Goal: Task Accomplishment & Management: Manage account settings

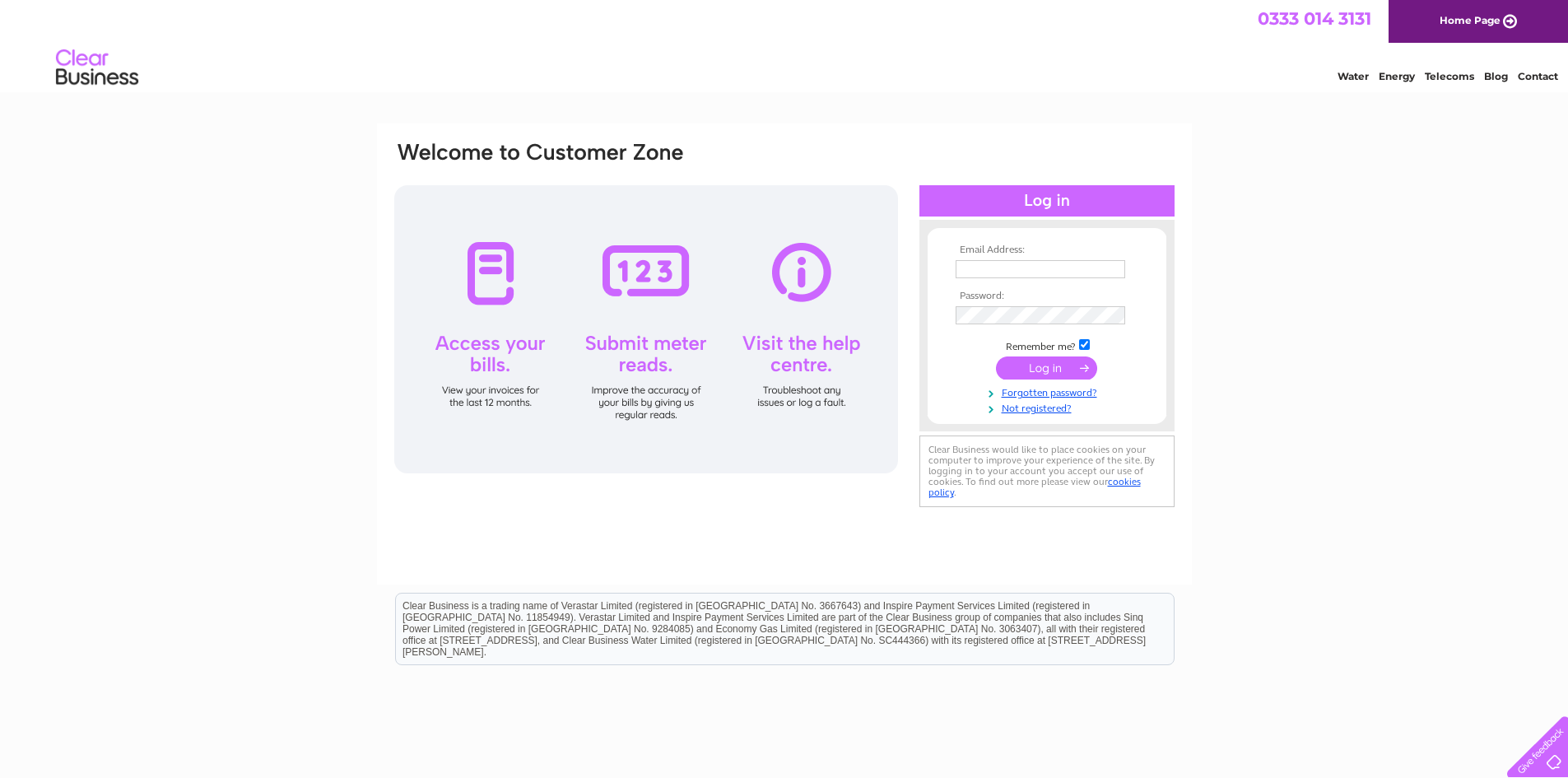
click at [1024, 274] on input "text" at bounding box center [1041, 269] width 170 height 18
type input "[EMAIL_ADDRESS][DOMAIN_NAME]"
click at [996, 358] on input "submit" at bounding box center [1046, 369] width 101 height 23
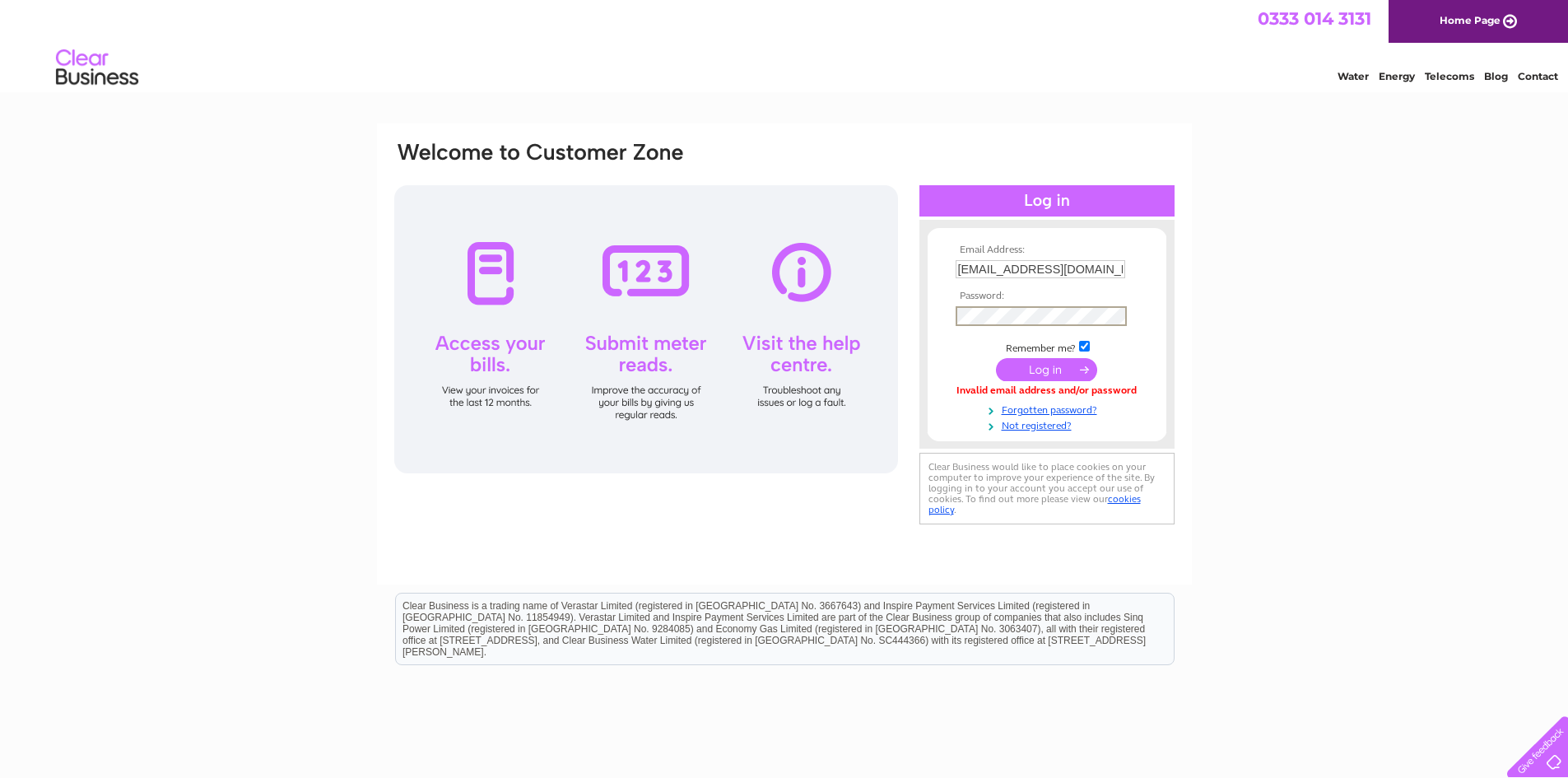
click at [996, 358] on input "submit" at bounding box center [1046, 369] width 101 height 23
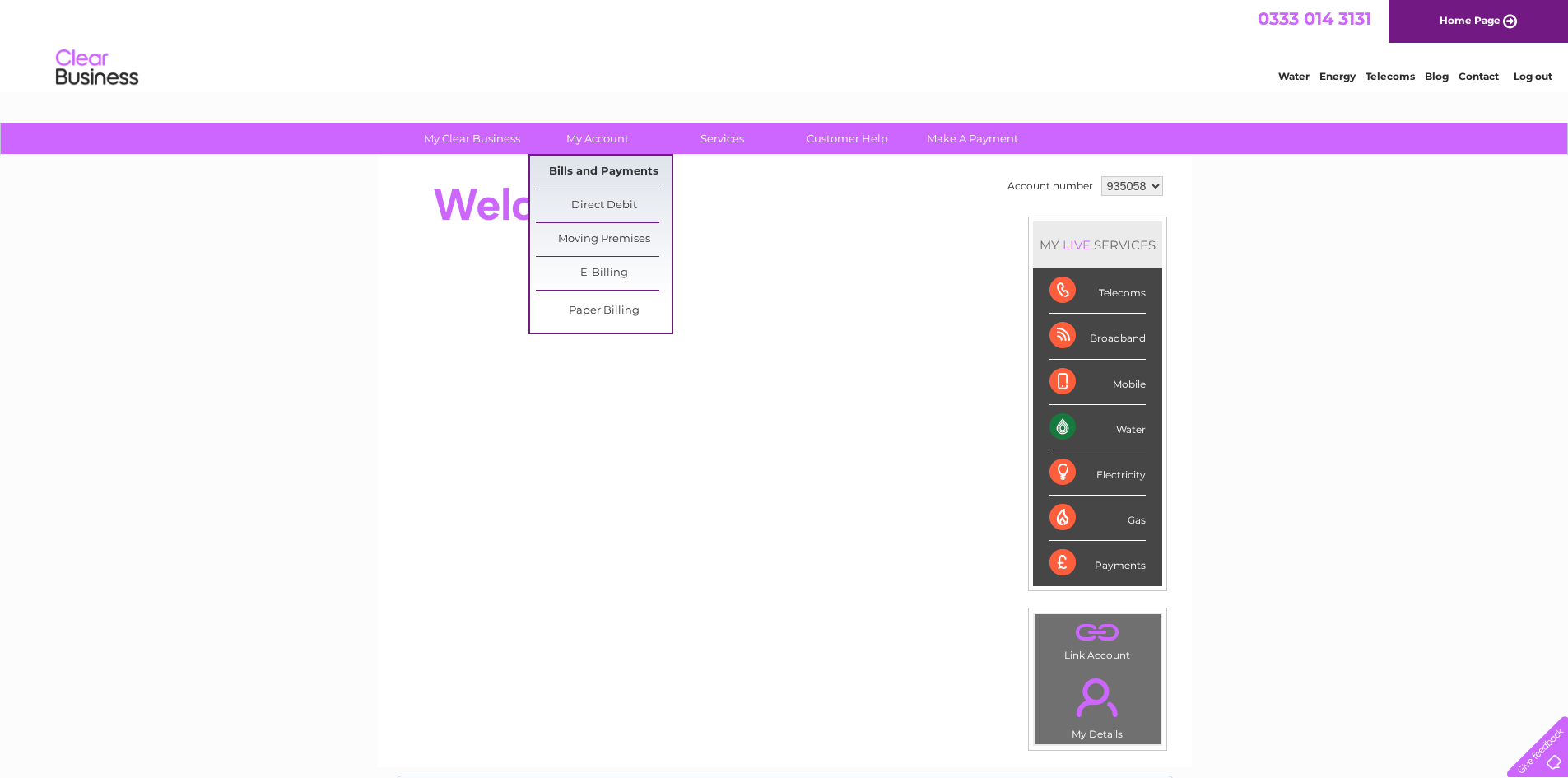
click at [585, 167] on link "Bills and Payments" at bounding box center [603, 172] width 136 height 33
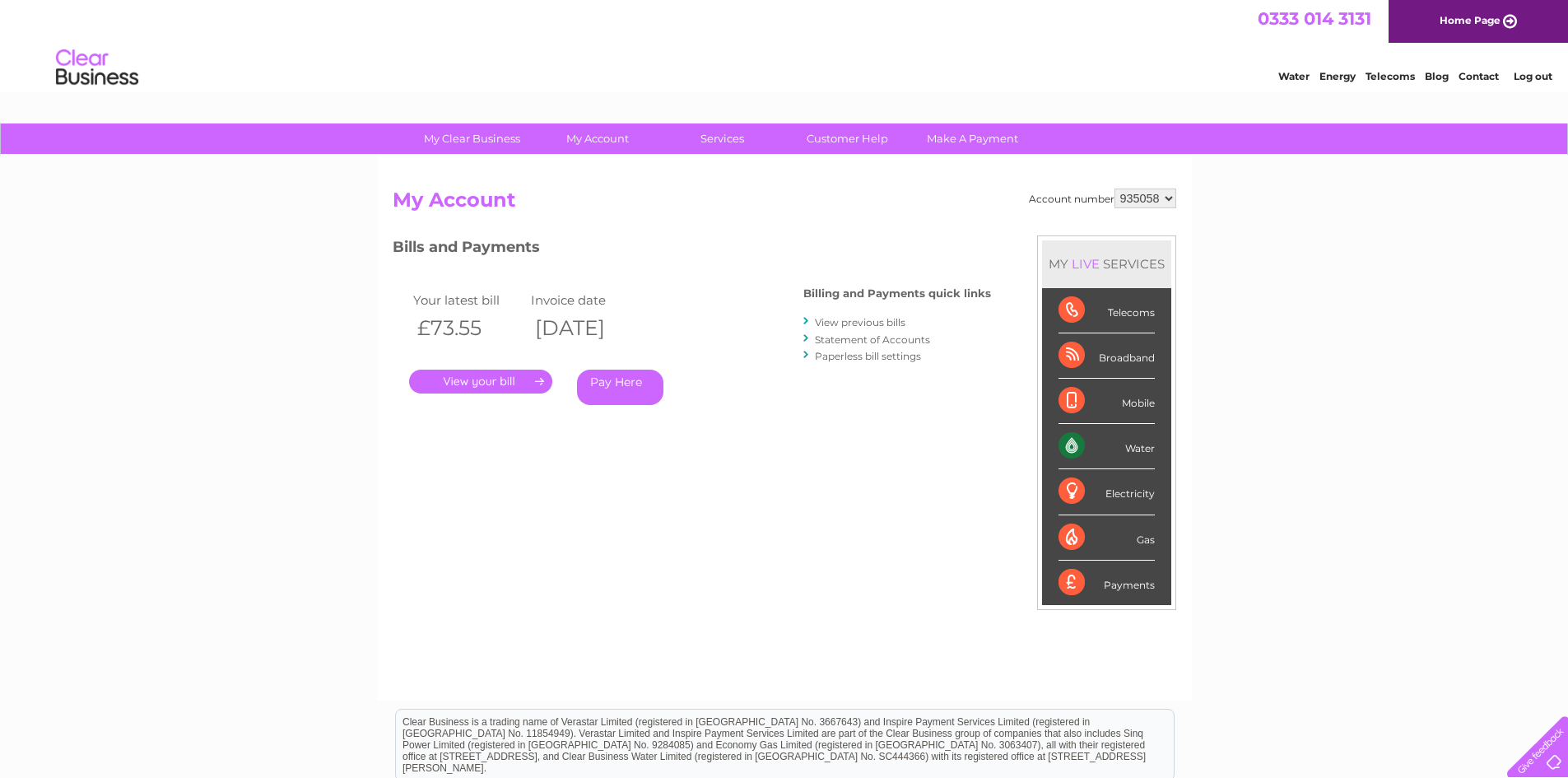
click at [477, 384] on link "." at bounding box center [480, 381] width 143 height 24
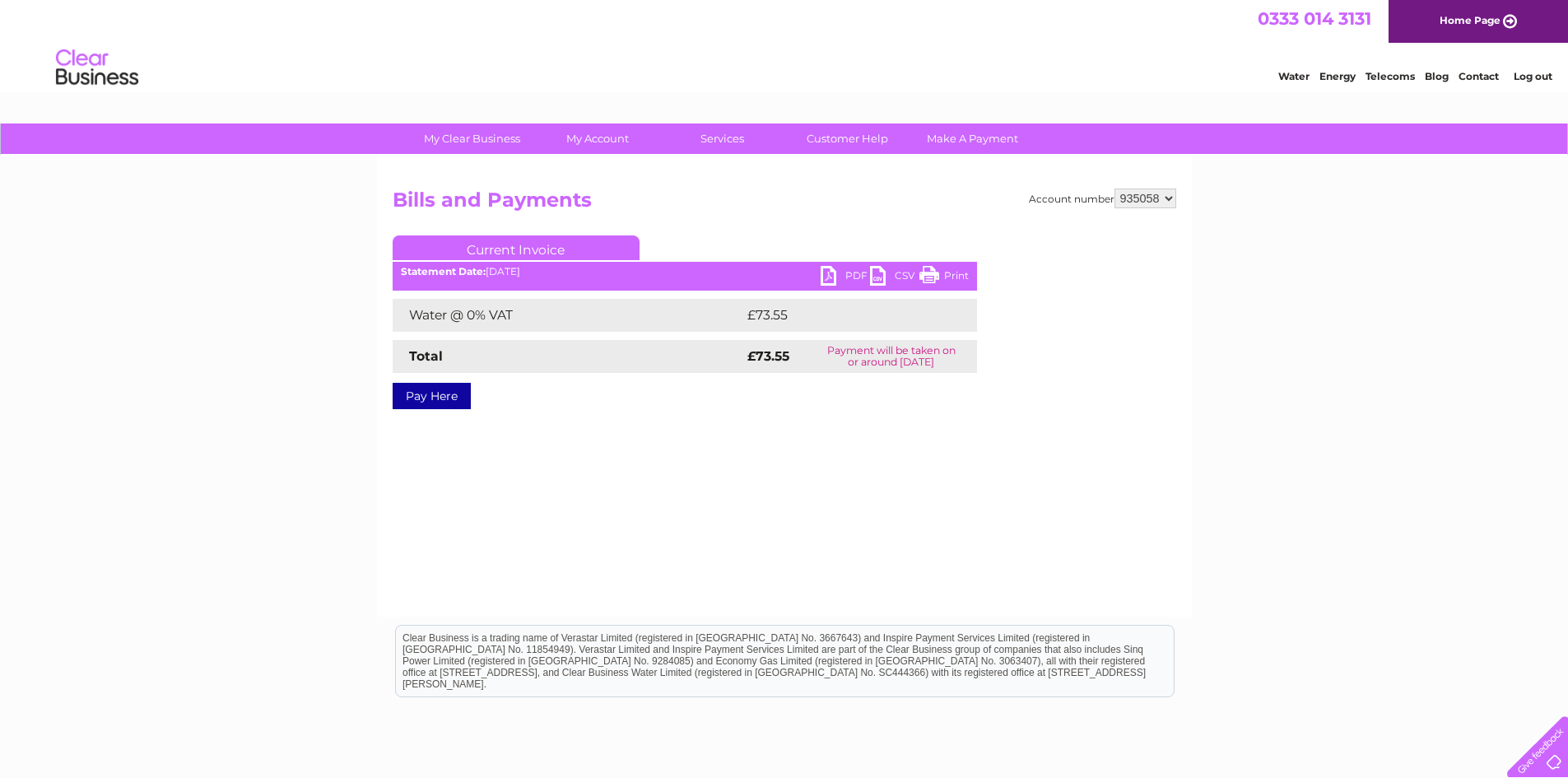
click at [851, 275] on link "PDF" at bounding box center [845, 277] width 49 height 24
